Goal: Task Accomplishment & Management: Manage account settings

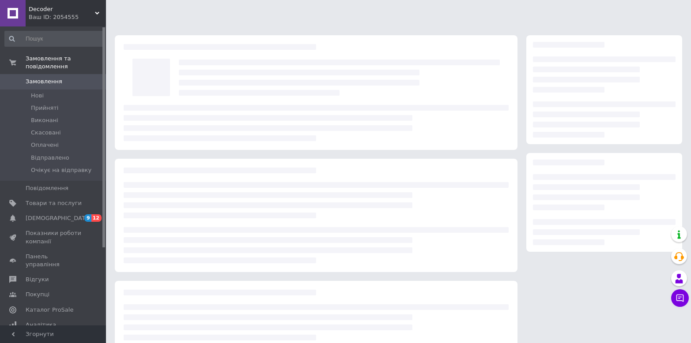
scroll to position [60, 0]
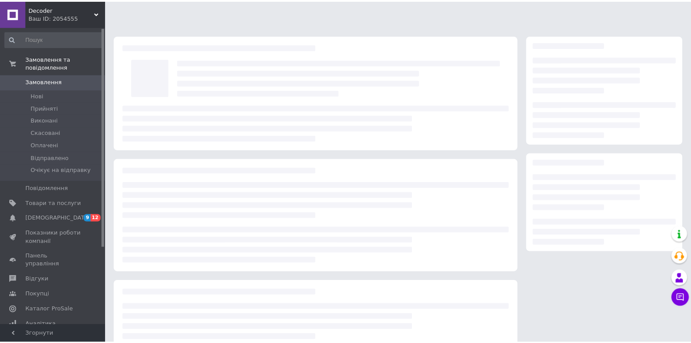
scroll to position [60, 0]
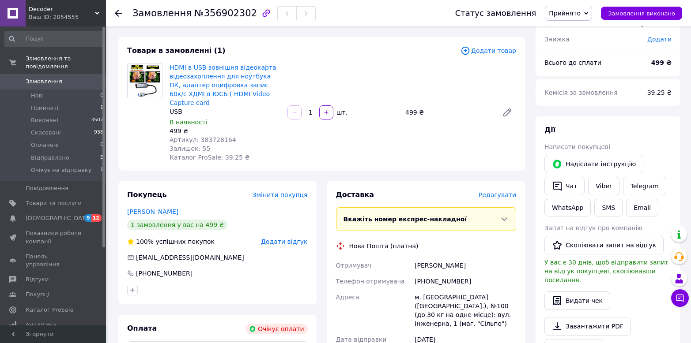
click at [114, 14] on div "Замовлення №356902302 Статус замовлення Прийнято Виконано Скасовано Оплачено Ві…" at bounding box center [398, 13] width 585 height 26
click at [71, 166] on span "Очікує на відправку" at bounding box center [61, 170] width 60 height 8
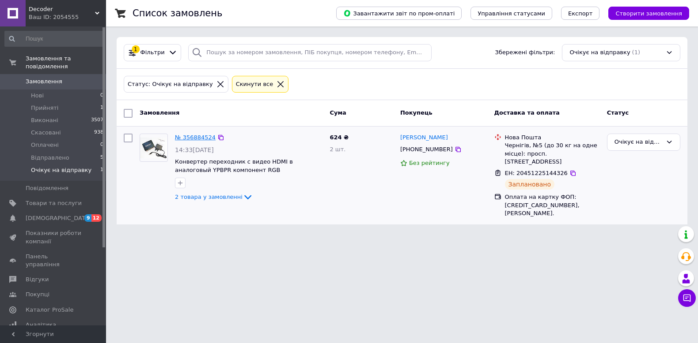
click at [190, 139] on link "№ 356884524" at bounding box center [195, 137] width 41 height 7
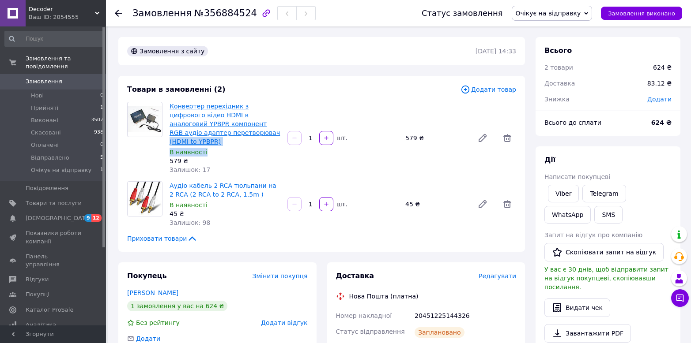
drag, startPoint x: 272, startPoint y: 140, endPoint x: 212, endPoint y: 136, distance: 60.6
click at [212, 136] on div "Конвертер перехідник з цифрового відео HDMI в аналоговий YPBPR компонент RGB ау…" at bounding box center [225, 138] width 118 height 76
copy div "(HDMI to YPBPR) В наявності"
